Goal: Information Seeking & Learning: Learn about a topic

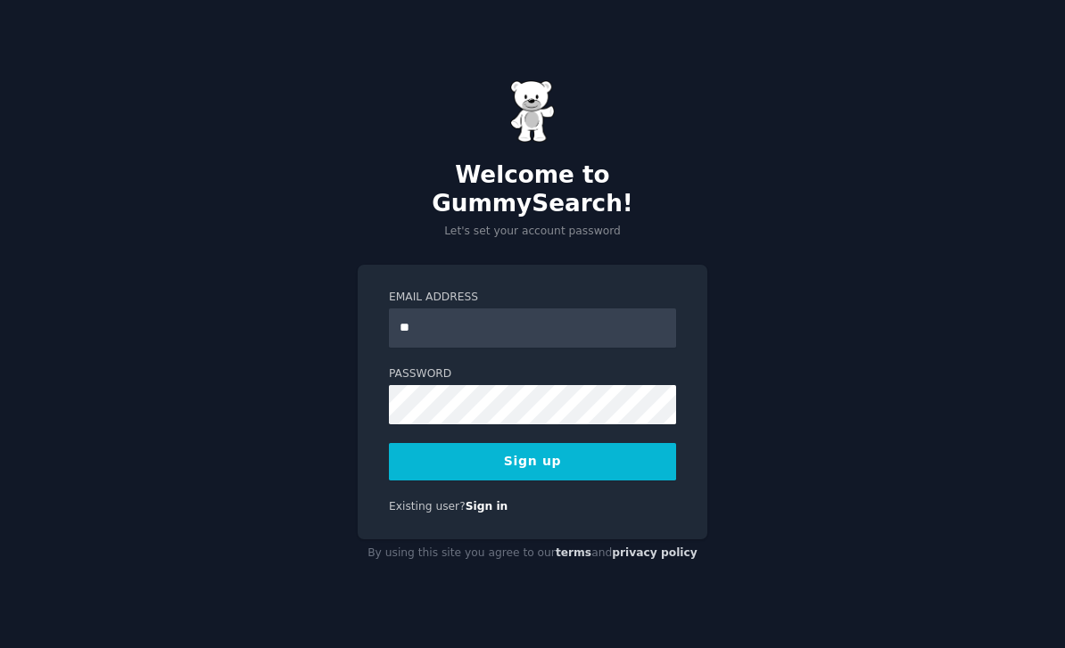
type input "*"
type input "**********"
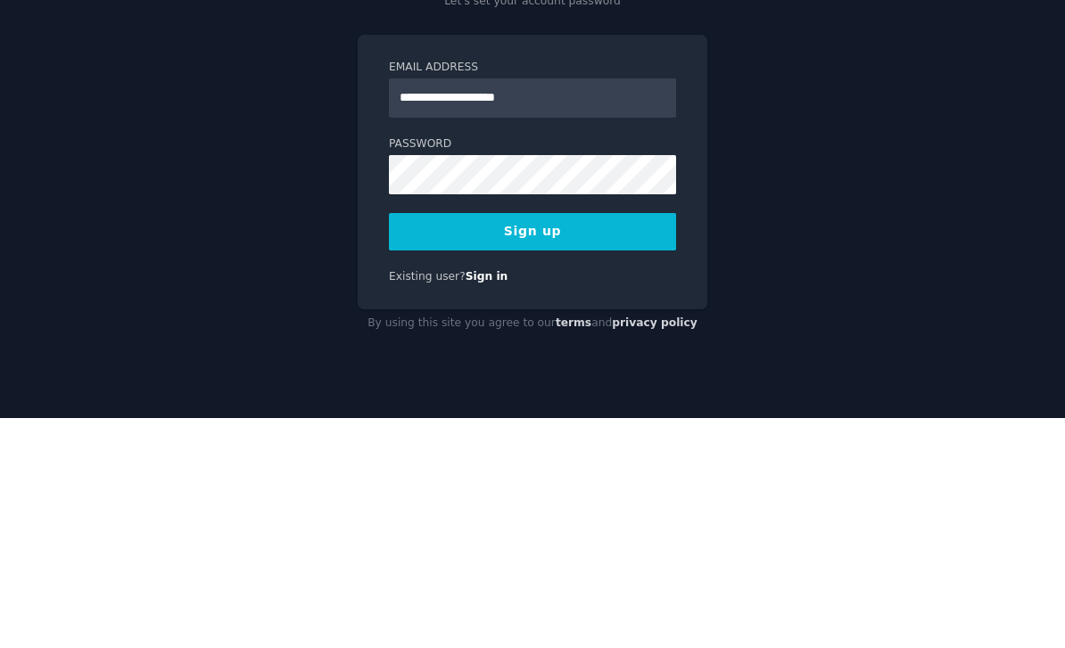
click at [598, 443] on button "Sign up" at bounding box center [532, 461] width 287 height 37
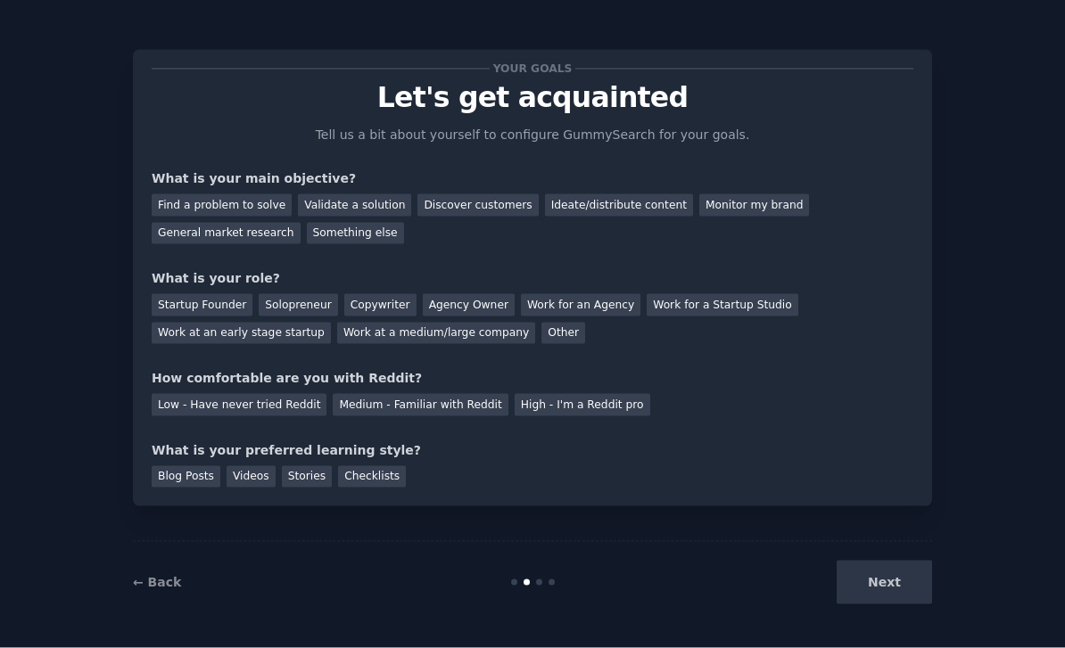
scroll to position [29, 0]
click at [903, 605] on div "Next" at bounding box center [798, 583] width 267 height 44
click at [198, 194] on div "Find a problem to solve" at bounding box center [222, 205] width 140 height 22
click at [351, 188] on div "Find a problem to solve Validate a solution Discover customers Ideate/distribut…" at bounding box center [533, 216] width 762 height 56
click at [324, 194] on div "Validate a solution" at bounding box center [354, 205] width 113 height 22
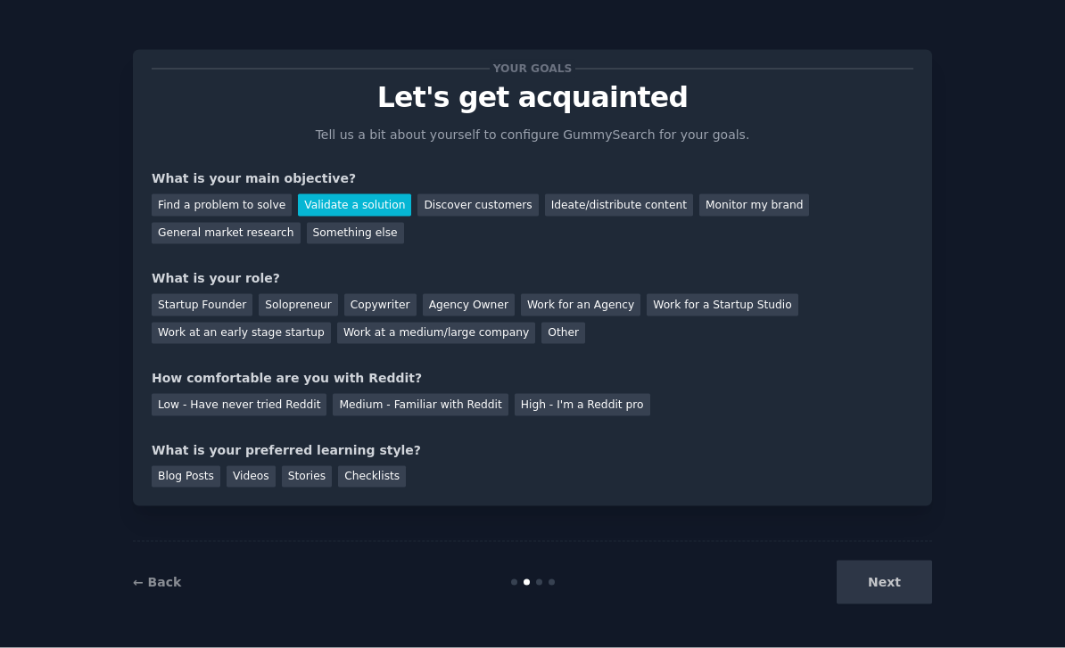
click at [218, 294] on div "Startup Founder" at bounding box center [202, 305] width 101 height 22
click at [282, 394] on div "Low - Have never tried Reddit" at bounding box center [239, 405] width 175 height 22
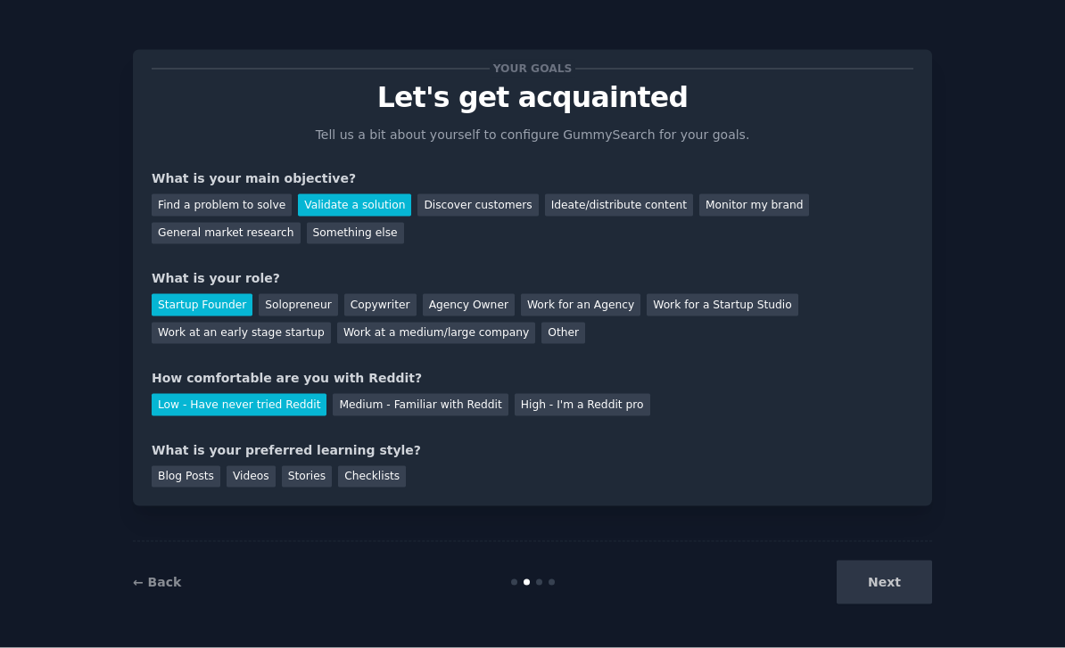
click at [168, 466] on div "Blog Posts" at bounding box center [186, 477] width 69 height 22
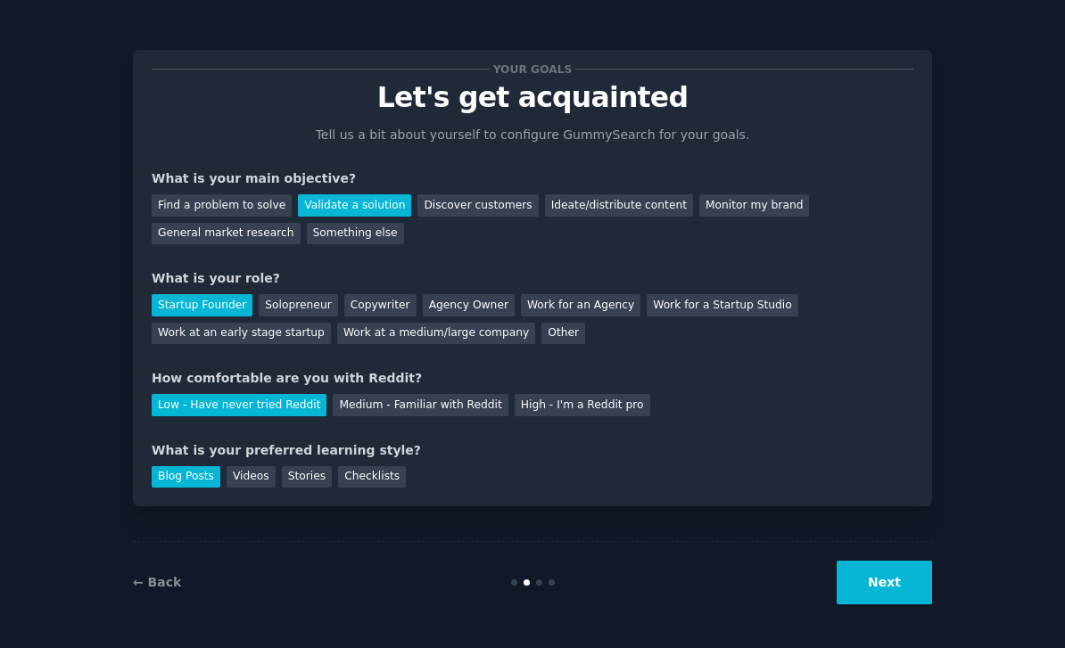
click at [357, 466] on div "Checklists" at bounding box center [372, 477] width 68 height 22
click at [898, 605] on button "Next" at bounding box center [883, 583] width 95 height 44
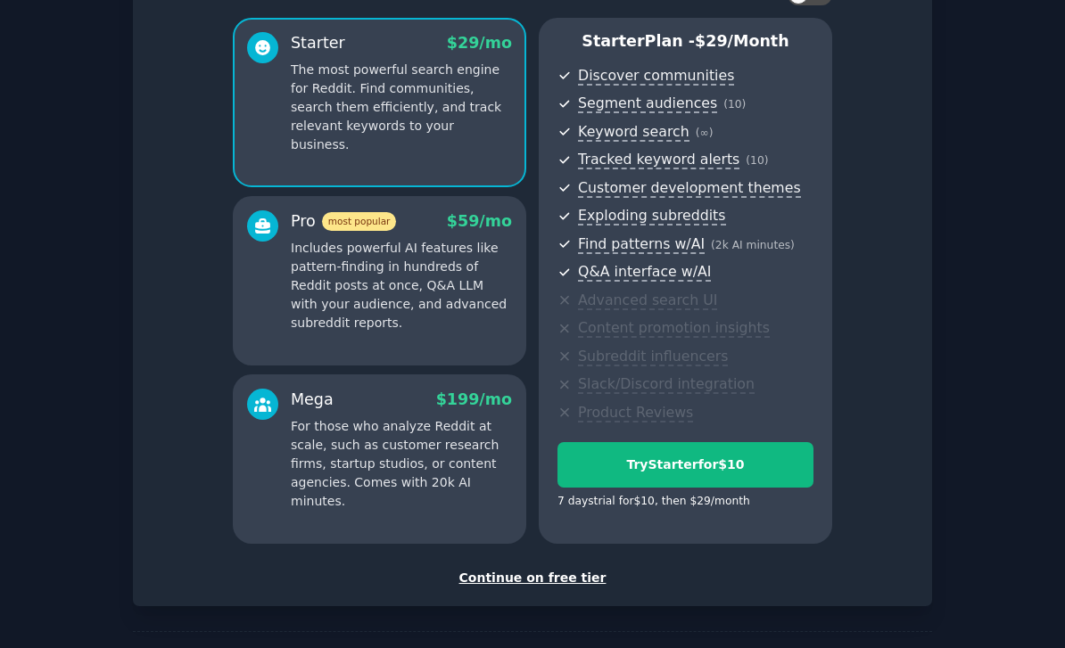
scroll to position [141, 0]
click at [563, 570] on div "Continue on free tier" at bounding box center [533, 579] width 762 height 19
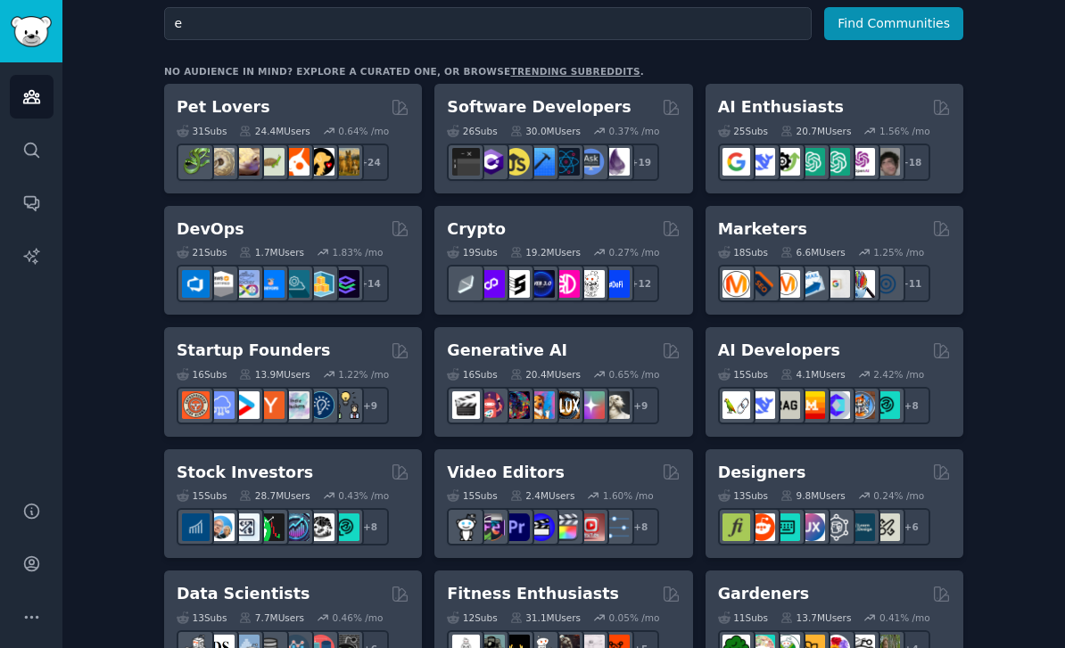
scroll to position [13, 0]
type input "ecommerce"
click at [896, 9] on button "Find Communities" at bounding box center [893, 23] width 139 height 33
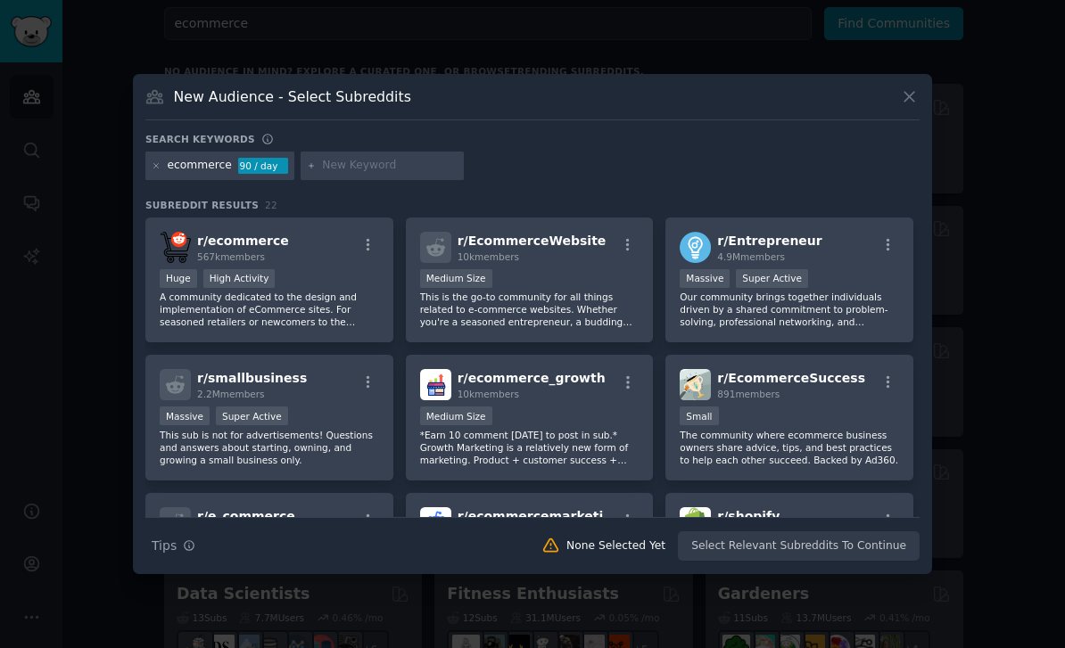
click at [984, 313] on div at bounding box center [532, 324] width 1065 height 648
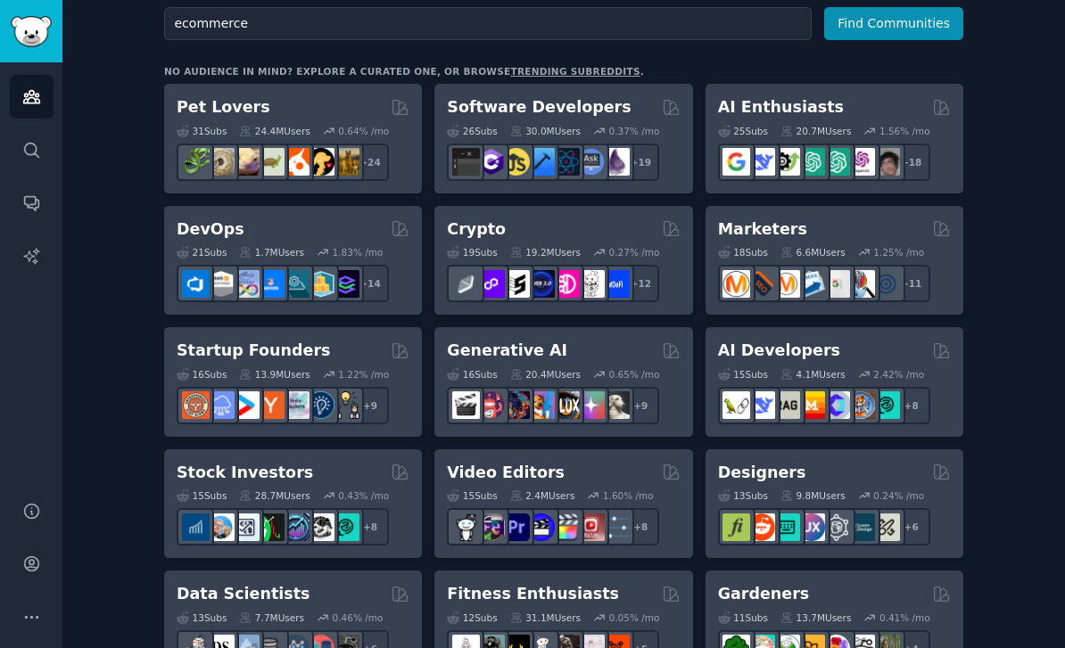
click at [318, 342] on div "Startup Founders" at bounding box center [293, 351] width 233 height 22
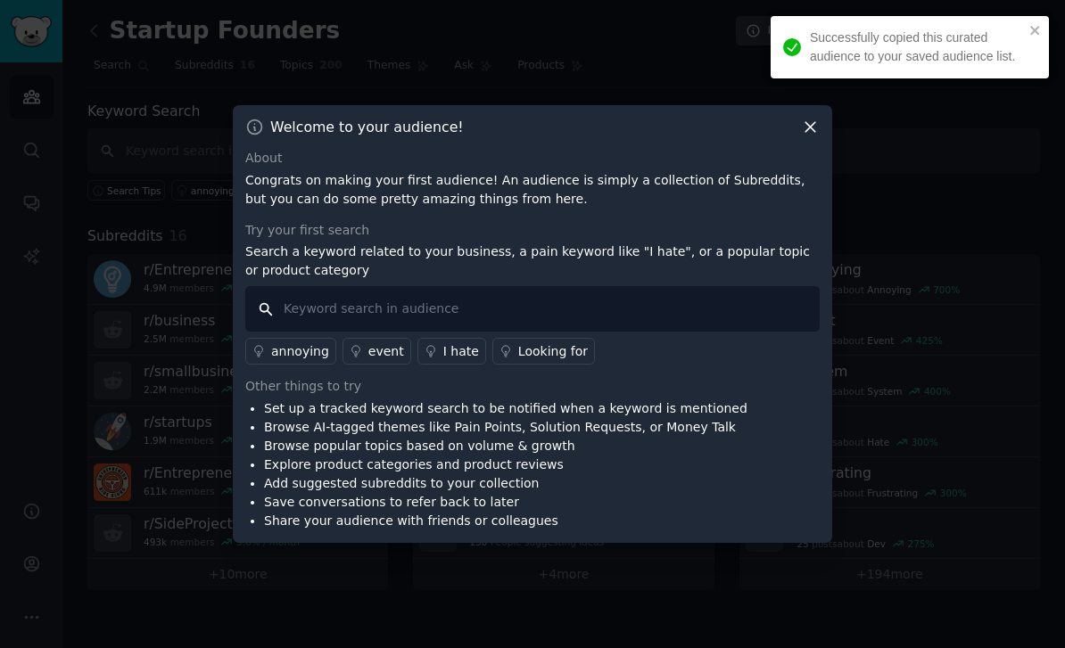
click at [676, 332] on input "text" at bounding box center [532, 308] width 574 height 45
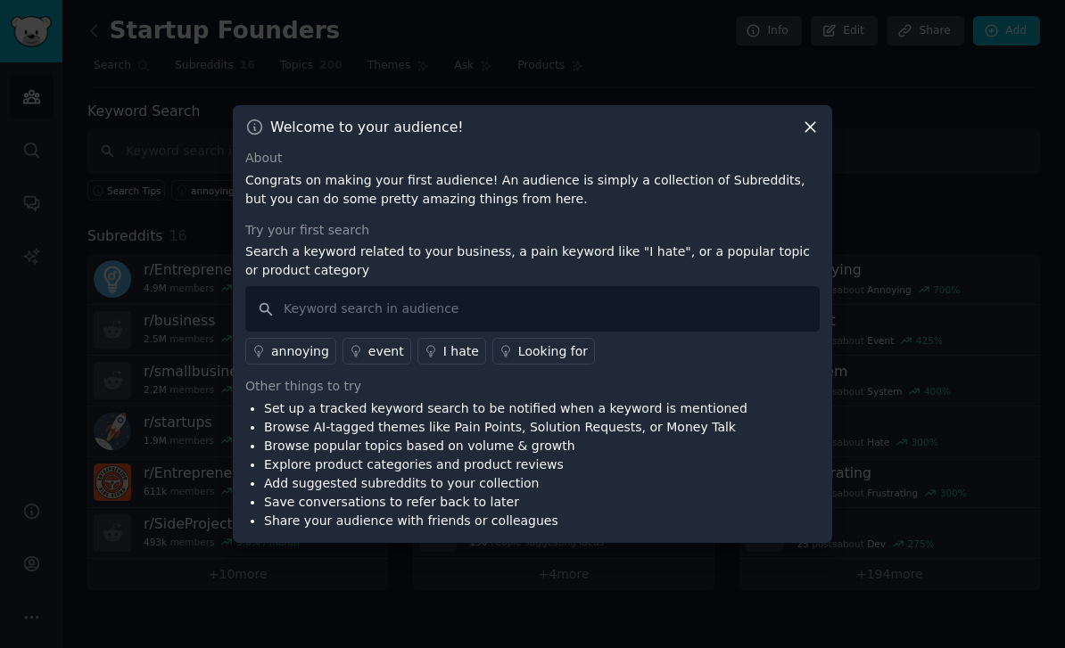
click at [737, 280] on p "Search a keyword related to your business, a pain keyword like "I hate", or a p…" at bounding box center [532, 261] width 574 height 37
click at [680, 332] on input "text" at bounding box center [532, 308] width 574 height 45
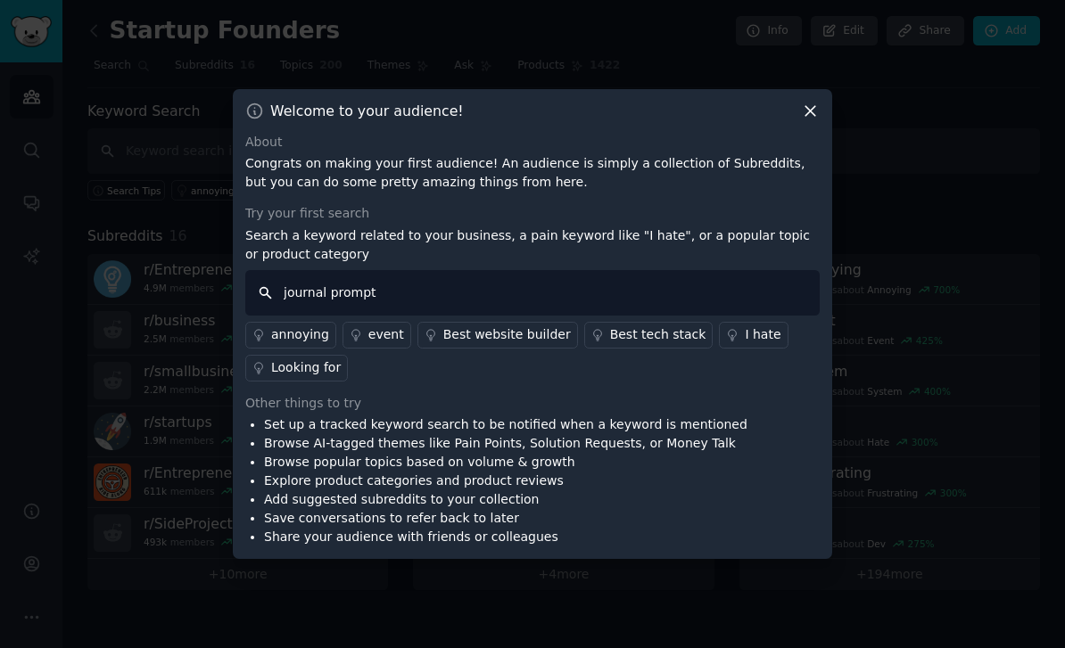
type input "journal prompts"
